Goal: Information Seeking & Learning: Learn about a topic

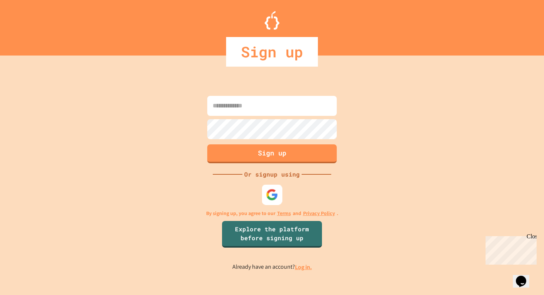
click at [277, 185] on div at bounding box center [272, 194] width 20 height 20
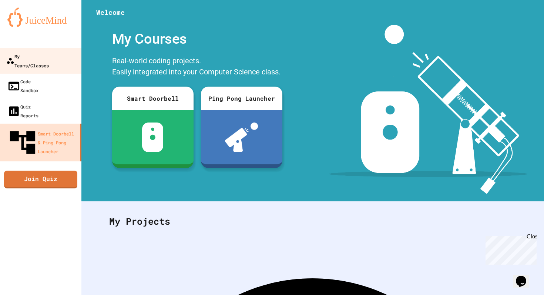
click at [49, 60] on div "My Teams/Classes" at bounding box center [27, 60] width 43 height 18
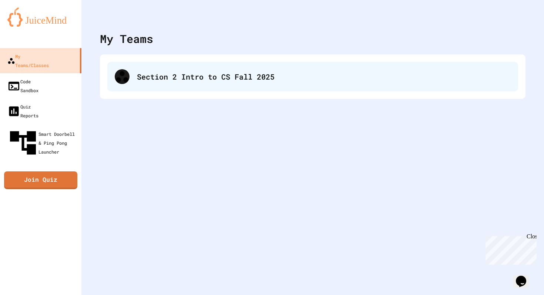
click at [227, 85] on div "Section 2 Intro to CS Fall 2025" at bounding box center [312, 77] width 410 height 30
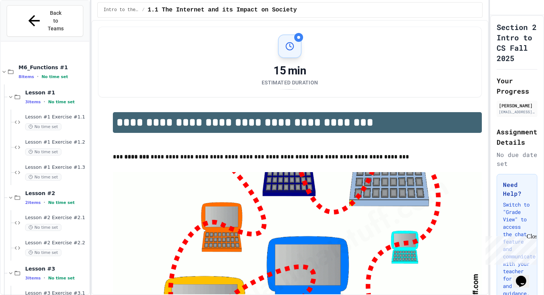
scroll to position [979, 0]
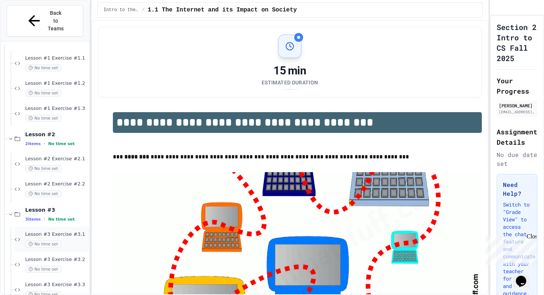
click at [70, 231] on div "Lesson #3 Exercise #3.1 No time set" at bounding box center [56, 239] width 62 height 16
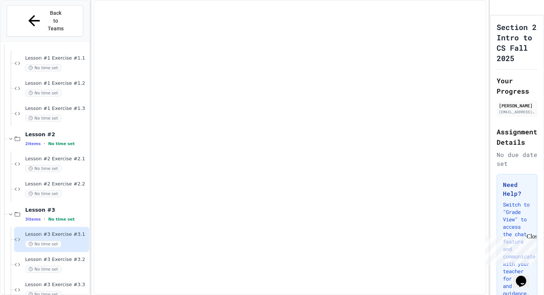
scroll to position [970, 0]
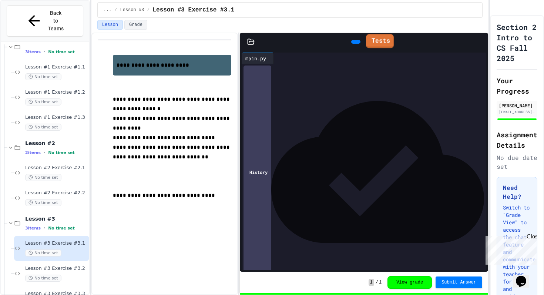
click at [386, 42] on link "Tests" at bounding box center [380, 41] width 28 height 14
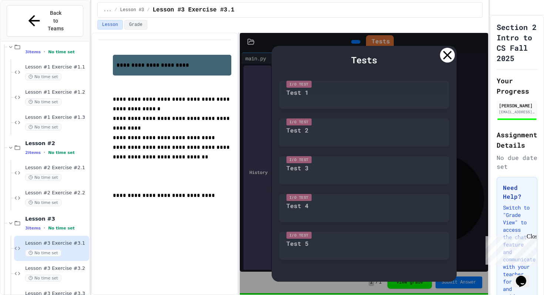
click at [386, 42] on div "Tests I/O Test Test 1 I/O Test Test 2 I/O Test Test 3 I/O Test Test 4 I/O Test …" at bounding box center [364, 163] width 248 height 261
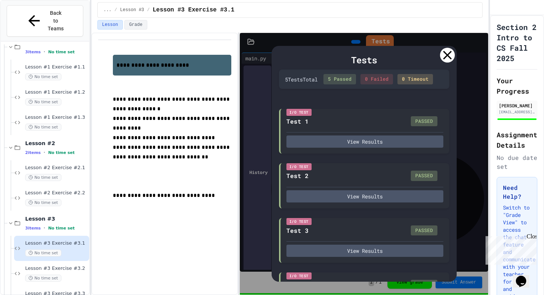
click at [441, 63] on div "Tests" at bounding box center [364, 59] width 170 height 13
click at [446, 47] on div "Tests 5 Test s Total 5 Passed 0 Failed 0 Timeout I/O Test Test 1 PASSED View Re…" at bounding box center [363, 163] width 185 height 235
click at [452, 54] on div at bounding box center [447, 55] width 15 height 15
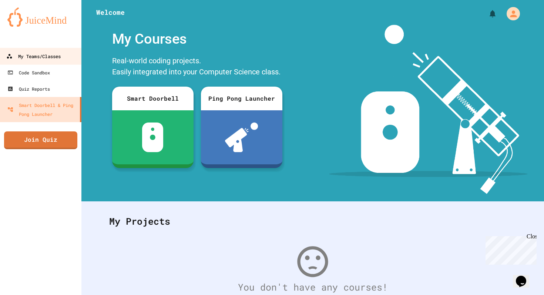
click at [61, 55] on div "My Teams/Classes" at bounding box center [33, 56] width 54 height 9
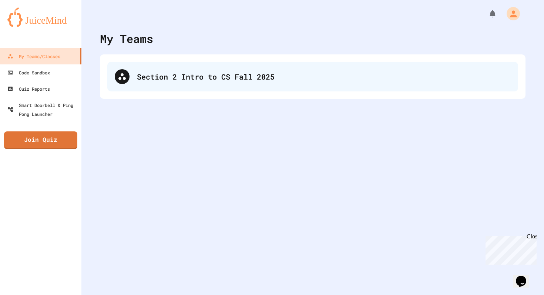
click at [235, 68] on div "Section 2 Intro to CS Fall 2025" at bounding box center [312, 77] width 410 height 30
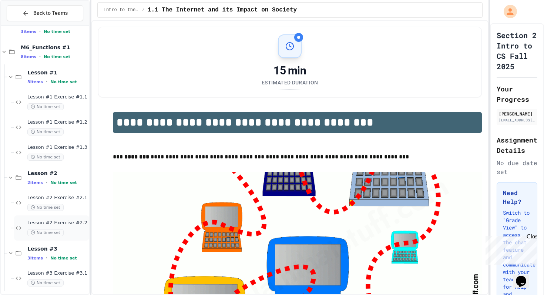
scroll to position [916, 0]
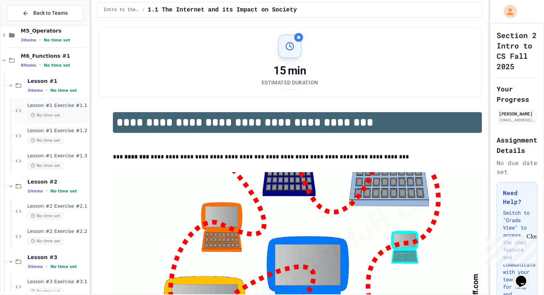
click at [70, 113] on div "No time set" at bounding box center [57, 115] width 60 height 7
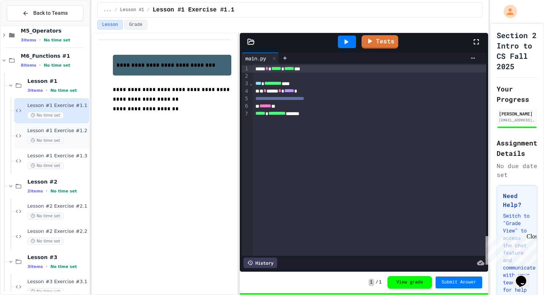
click at [70, 133] on span "Lesson #1 Exercise #1.2" at bounding box center [57, 131] width 60 height 6
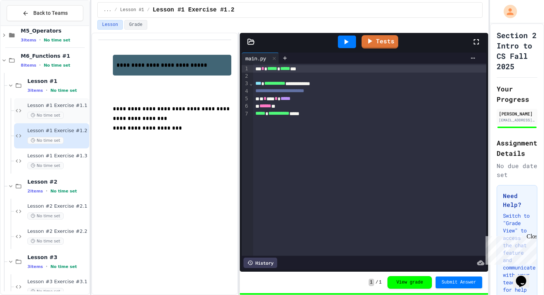
click at [65, 110] on div "Lesson #1 Exercise #1.1 No time set" at bounding box center [57, 110] width 60 height 16
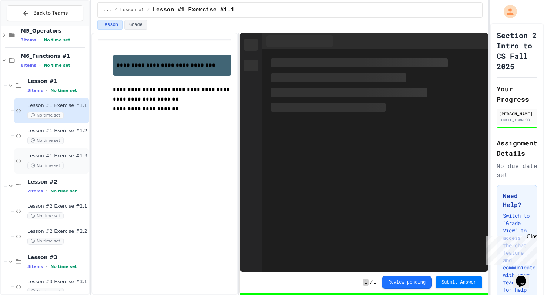
click at [66, 158] on span "Lesson #1 Exercise #1.3" at bounding box center [57, 156] width 60 height 6
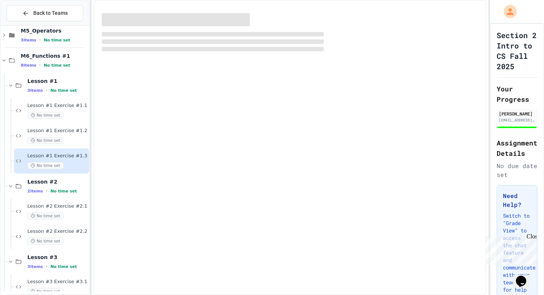
scroll to position [979, 0]
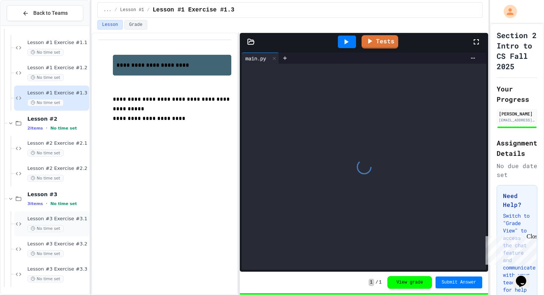
click at [72, 227] on div "No time set" at bounding box center [57, 228] width 60 height 7
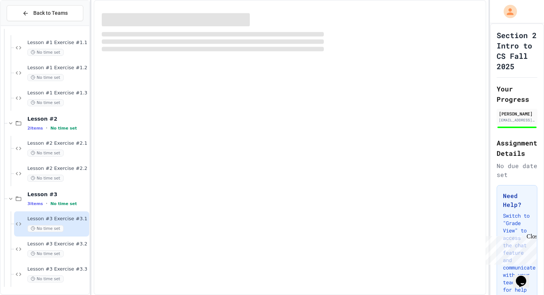
scroll to position [970, 0]
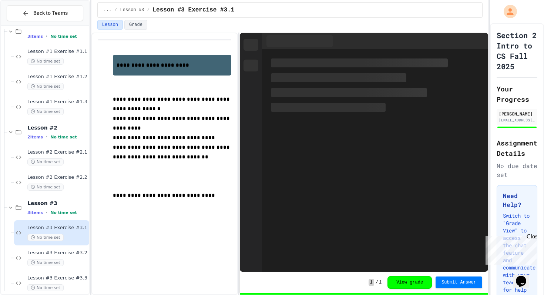
click at [72, 253] on span "Lesson #3 Exercise #3.2" at bounding box center [57, 253] width 60 height 6
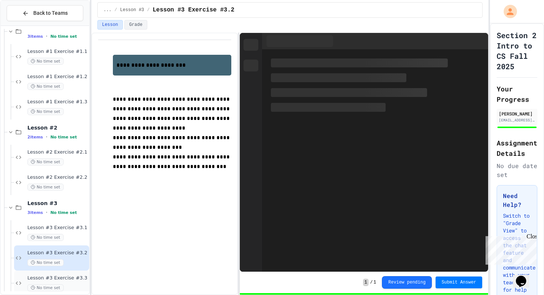
click at [72, 286] on div "No time set" at bounding box center [57, 287] width 60 height 7
